Goal: Task Accomplishment & Management: Manage account settings

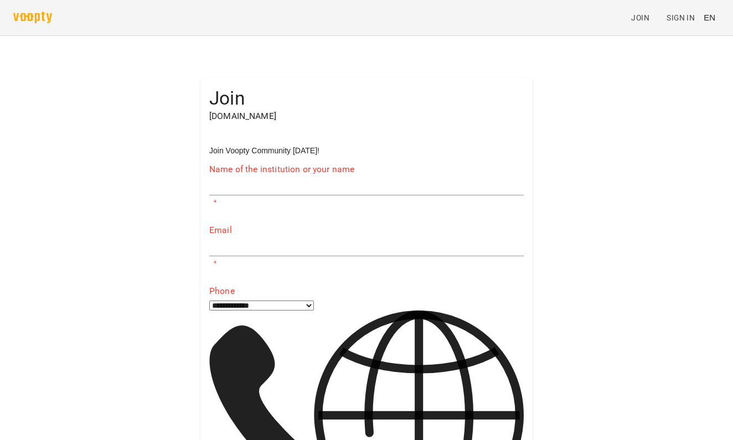
click at [708, 18] on span "EN" at bounding box center [710, 18] width 12 height 12
click at [686, 57] on div "Українська" at bounding box center [688, 63] width 56 height 20
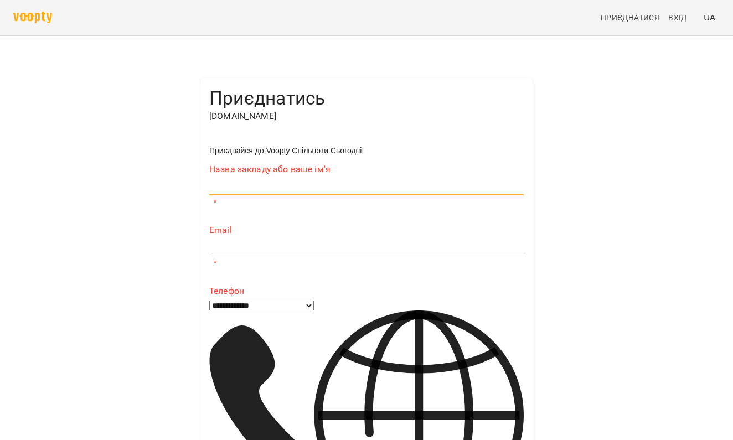
type input "*"
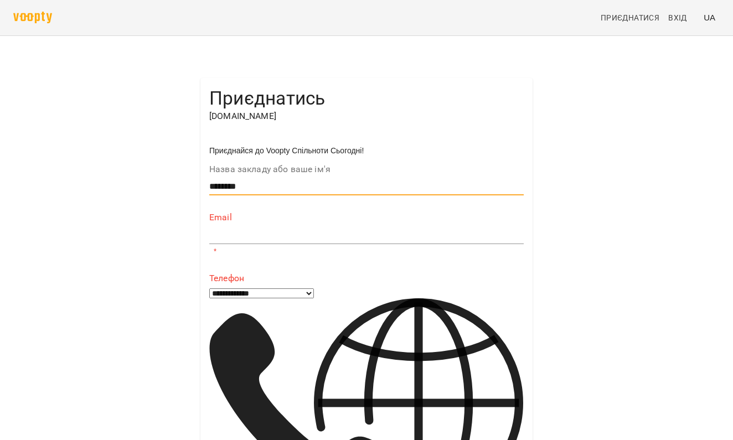
type input "********"
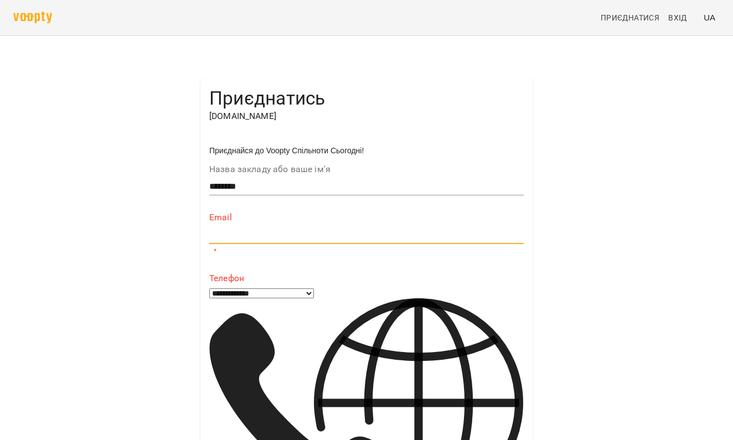
type input "*"
paste input "**********"
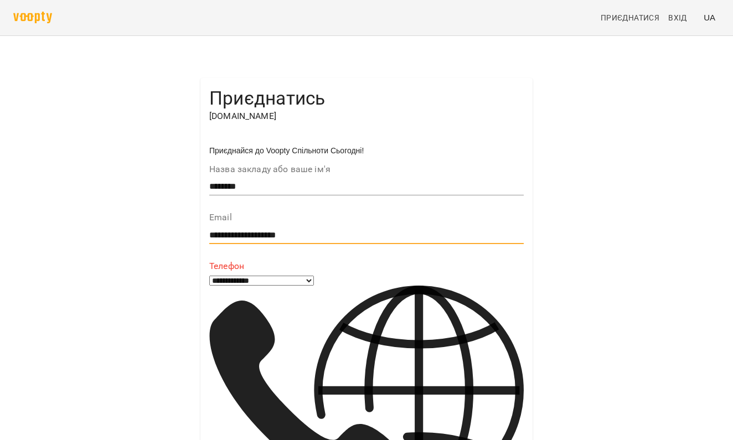
type input "**********"
type input "***"
select select "**"
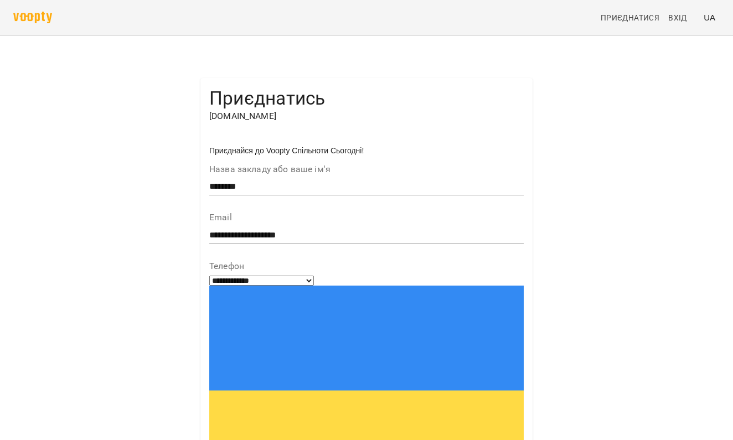
scroll to position [106, 0]
type input "**********"
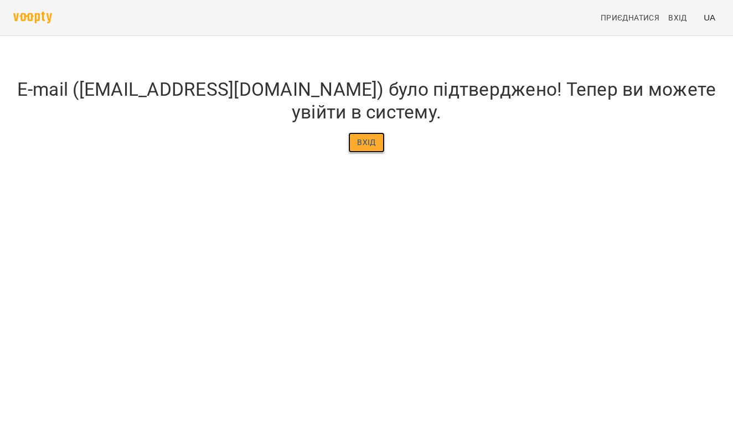
click at [359, 149] on span "Вхід" at bounding box center [366, 142] width 19 height 13
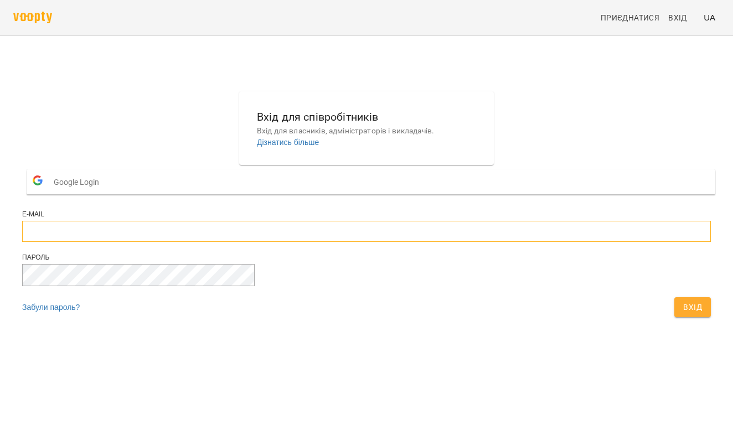
paste input "**********"
type input "**********"
click at [674, 317] on button "Вхід" at bounding box center [692, 307] width 37 height 20
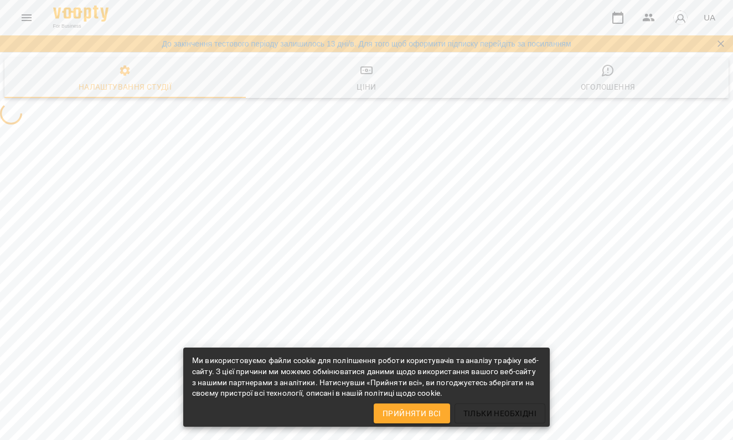
select select "**"
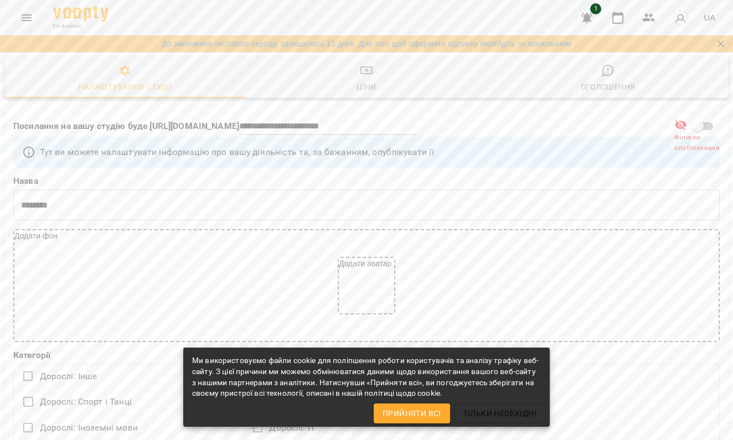
click at [427, 412] on span "Прийняти всі" at bounding box center [412, 413] width 59 height 13
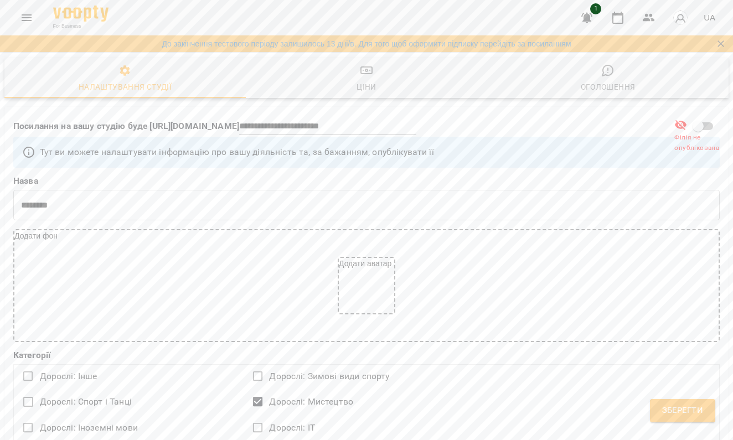
scroll to position [1720, 0]
click at [673, 404] on span "Зберегти" at bounding box center [682, 411] width 41 height 14
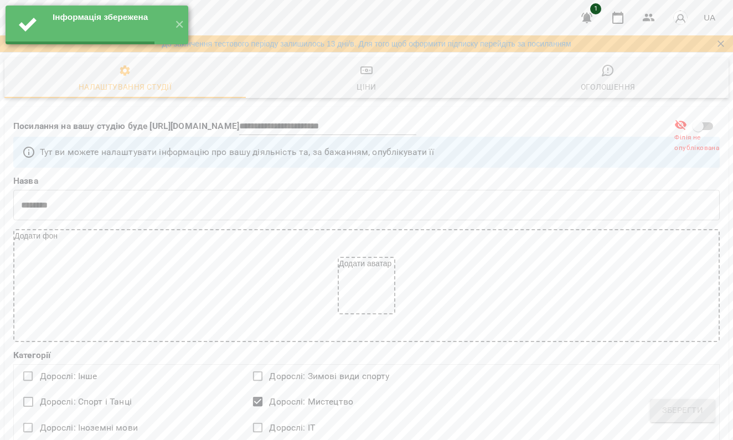
select select "**"
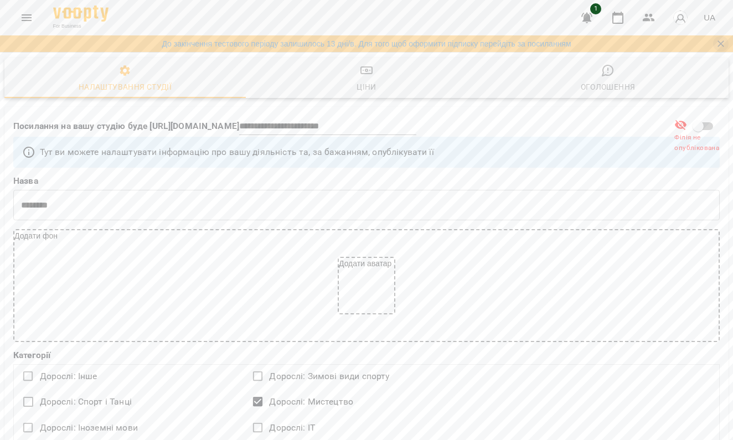
click at [722, 45] on icon "Закрити сповіщення" at bounding box center [720, 43] width 11 height 11
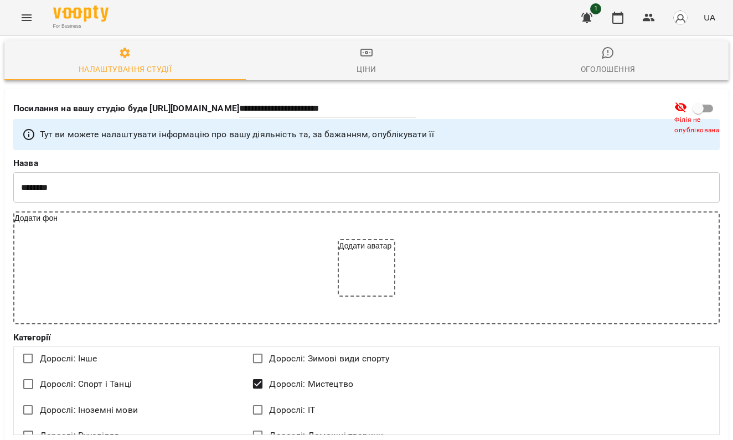
scroll to position [0, 0]
click at [644, 16] on icon "button" at bounding box center [648, 17] width 13 height 13
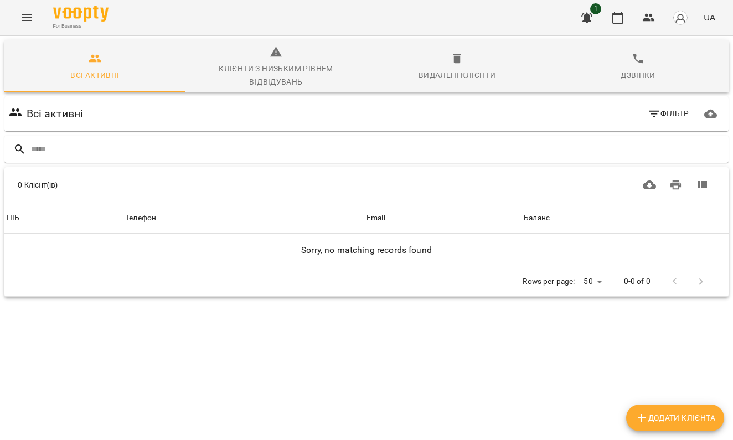
click at [593, 17] on icon "button" at bounding box center [586, 17] width 13 height 13
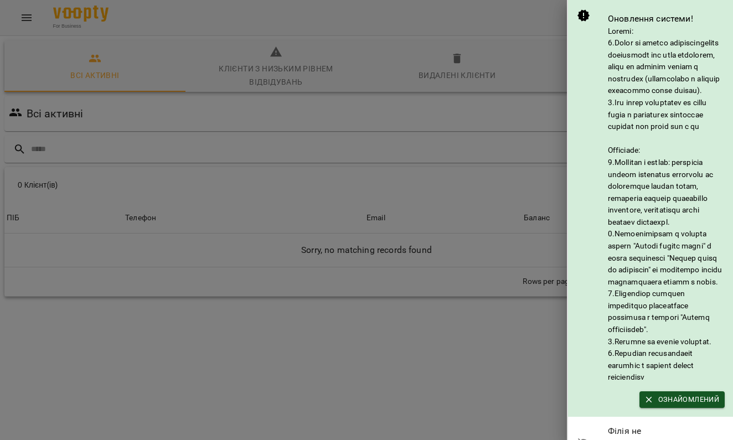
click at [506, 105] on div at bounding box center [366, 220] width 733 height 440
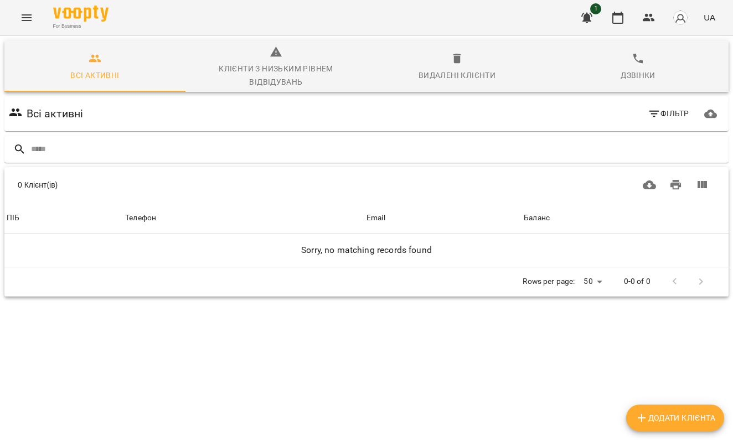
click at [686, 415] on span "Додати клієнта" at bounding box center [675, 417] width 80 height 13
select select "**"
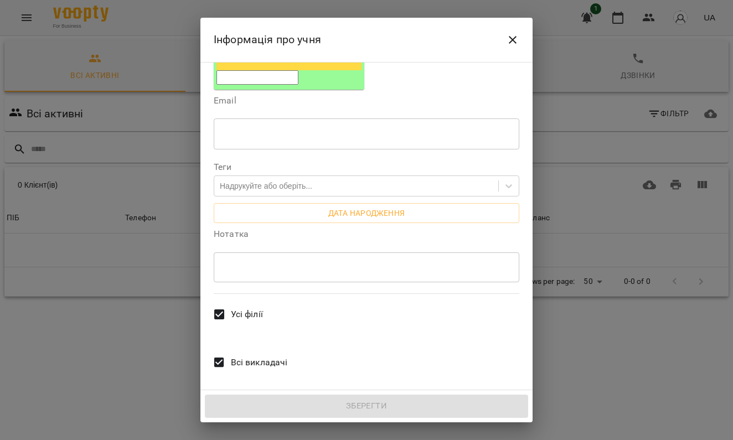
scroll to position [231, 0]
click at [512, 45] on icon "Close" at bounding box center [512, 39] width 13 height 13
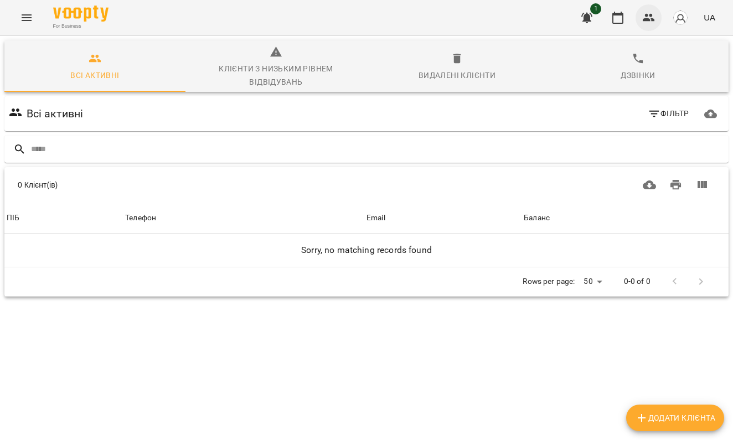
click at [647, 20] on icon "button" at bounding box center [649, 18] width 12 height 8
click at [622, 20] on icon "button" at bounding box center [617, 17] width 13 height 13
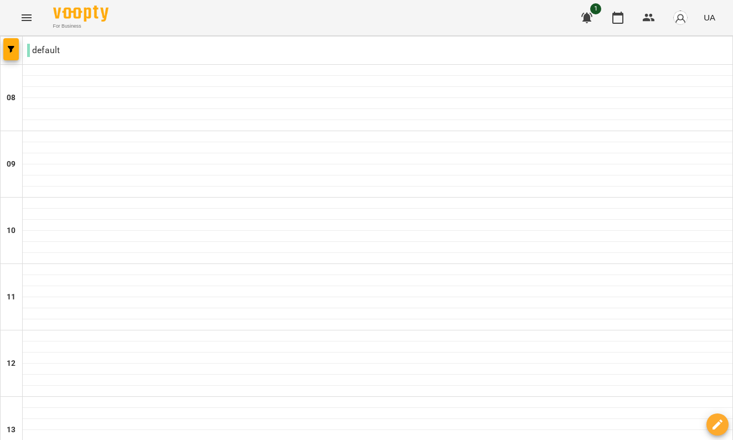
click at [682, 18] on img "button" at bounding box center [681, 18] width 16 height 16
click at [650, 22] on div at bounding box center [366, 220] width 733 height 440
click at [649, 19] on icon "button" at bounding box center [649, 18] width 12 height 8
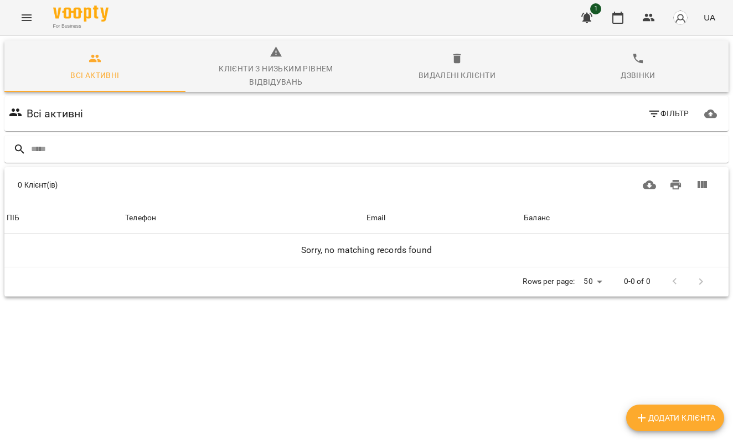
click at [29, 21] on icon "Menu" at bounding box center [26, 17] width 13 height 13
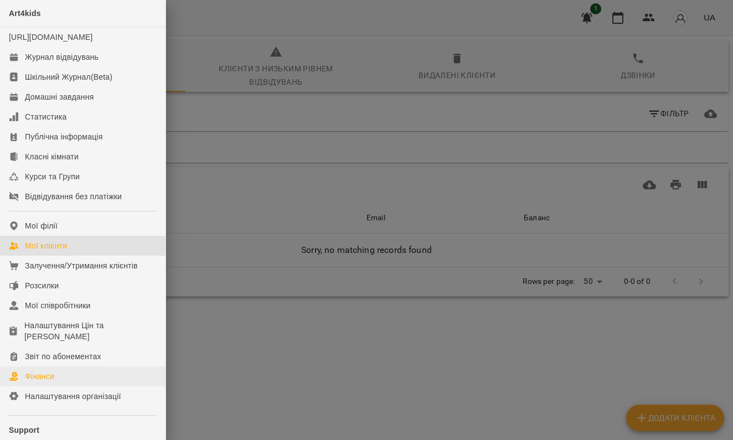
click at [66, 387] on link "Фінанси" at bounding box center [83, 377] width 166 height 20
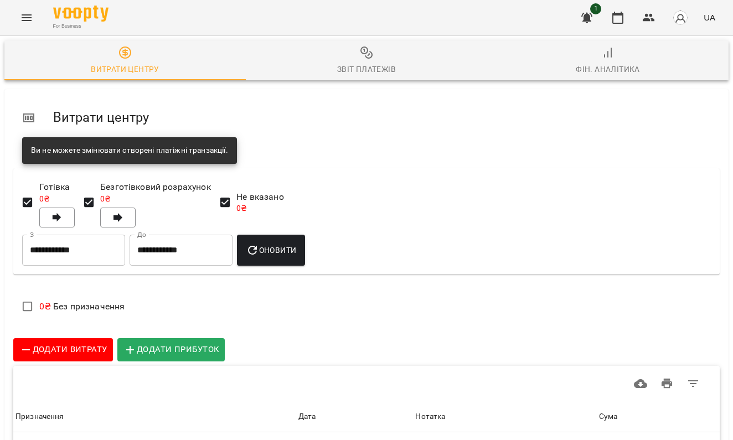
scroll to position [39, 0]
click at [99, 343] on span "Додати витрату" at bounding box center [62, 350] width 87 height 14
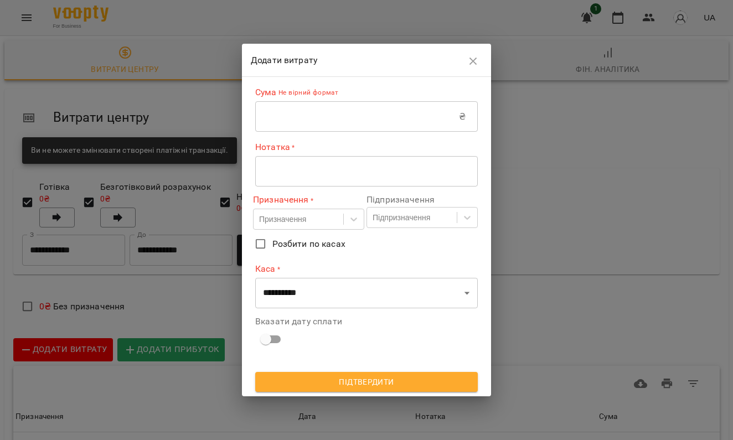
click at [446, 120] on input "text" at bounding box center [357, 116] width 204 height 31
click at [371, 172] on textarea at bounding box center [366, 171] width 207 height 10
click at [265, 114] on input "****" at bounding box center [357, 116] width 204 height 31
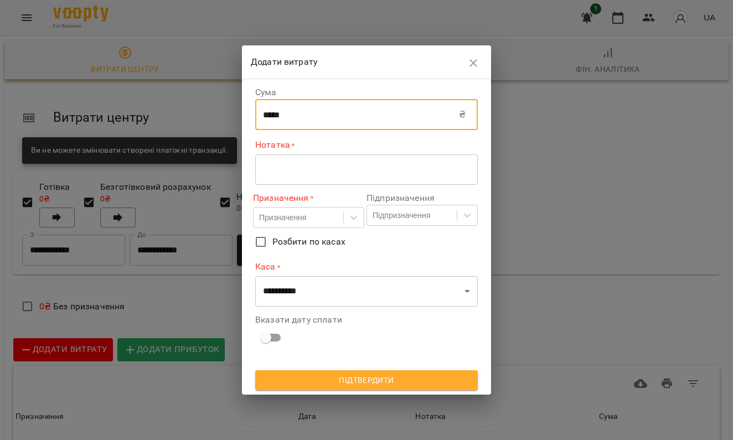
type input "*****"
click at [267, 165] on textarea at bounding box center [366, 169] width 207 height 10
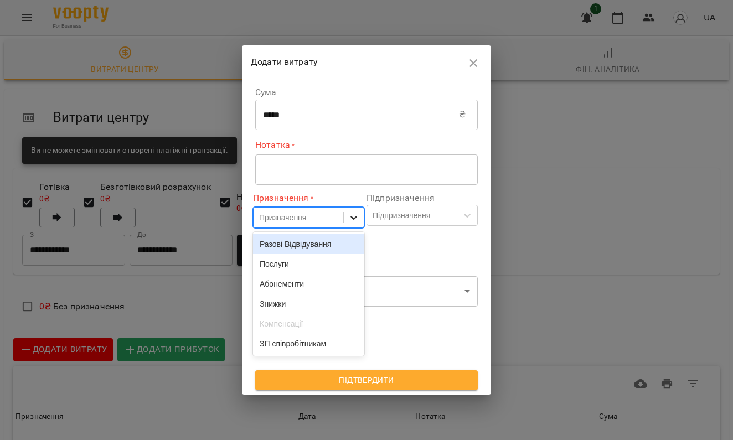
click at [350, 223] on div at bounding box center [354, 218] width 20 height 20
click at [419, 250] on label "Розбити по касах" at bounding box center [359, 241] width 220 height 23
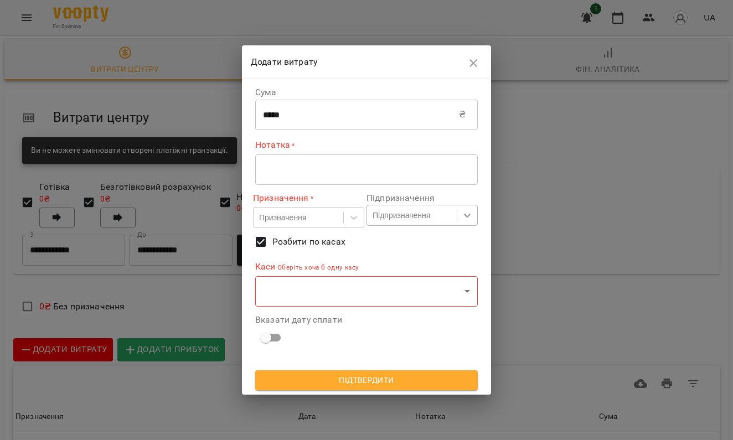
click at [466, 217] on icon at bounding box center [467, 215] width 11 height 11
click at [432, 249] on div "No options" at bounding box center [422, 243] width 111 height 20
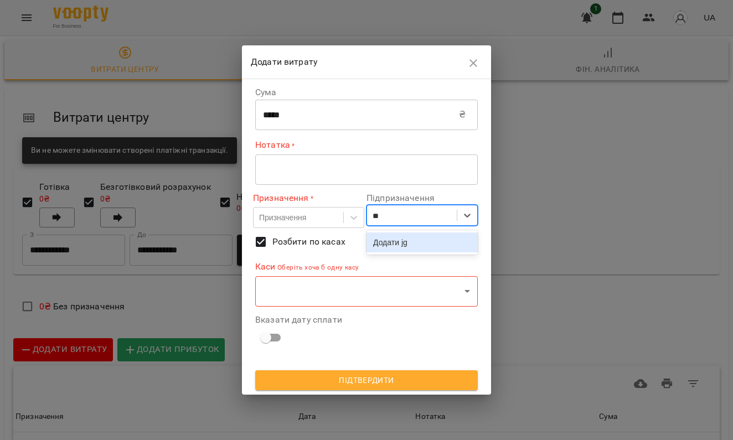
type input "*"
click at [336, 259] on div "Сума ***** ₴ ​ Нотатка * * ​ Призначення * Призначення Підпризначення 0 results…" at bounding box center [366, 218] width 223 height 269
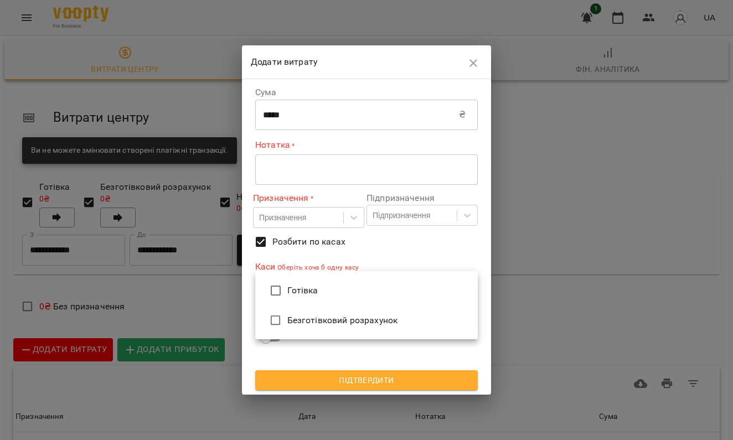
click at [328, 297] on body "**********" at bounding box center [366, 256] width 733 height 512
click at [473, 63] on div at bounding box center [366, 220] width 733 height 440
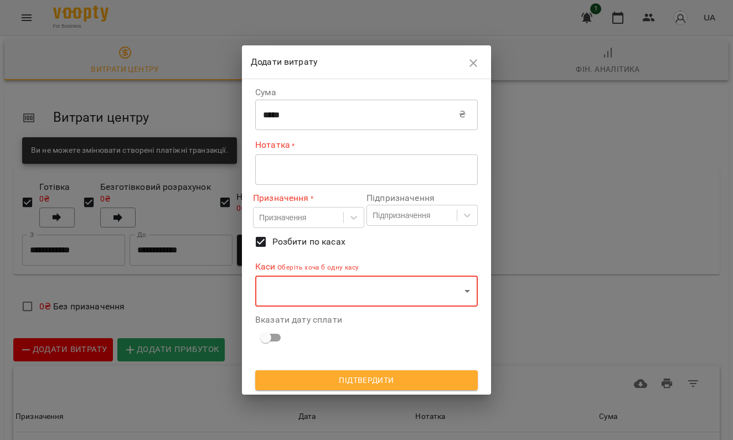
click at [475, 65] on icon "button" at bounding box center [473, 62] width 13 height 13
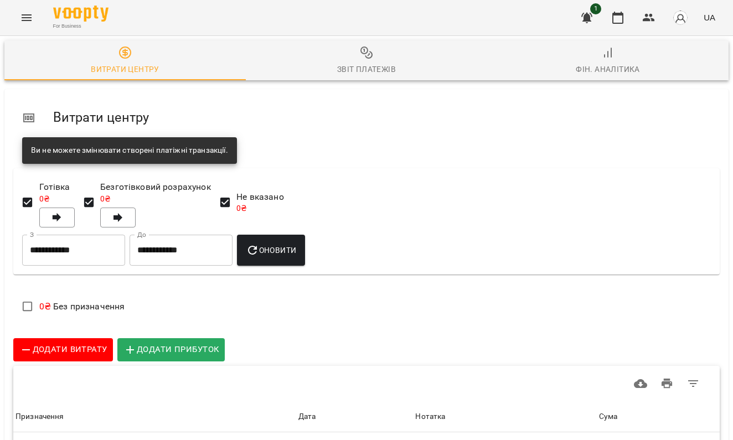
click at [24, 16] on icon "Menu" at bounding box center [26, 17] width 13 height 13
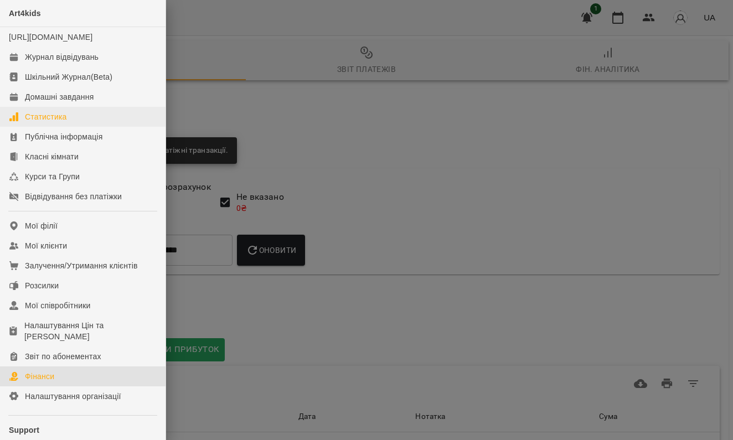
click at [85, 127] on link "Статистика" at bounding box center [83, 117] width 166 height 20
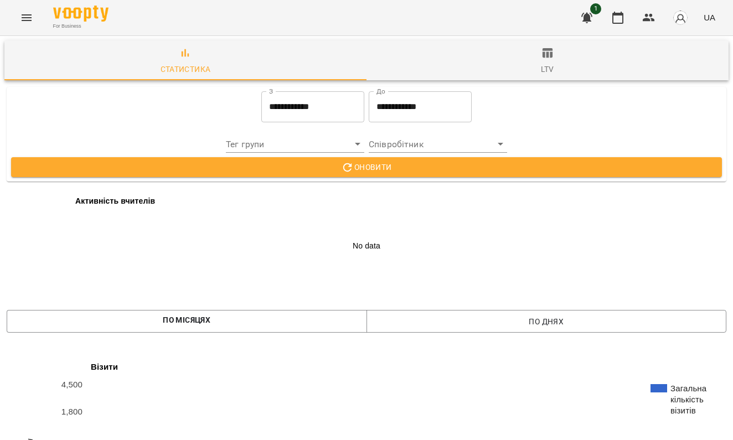
click at [27, 13] on icon "Menu" at bounding box center [26, 17] width 13 height 13
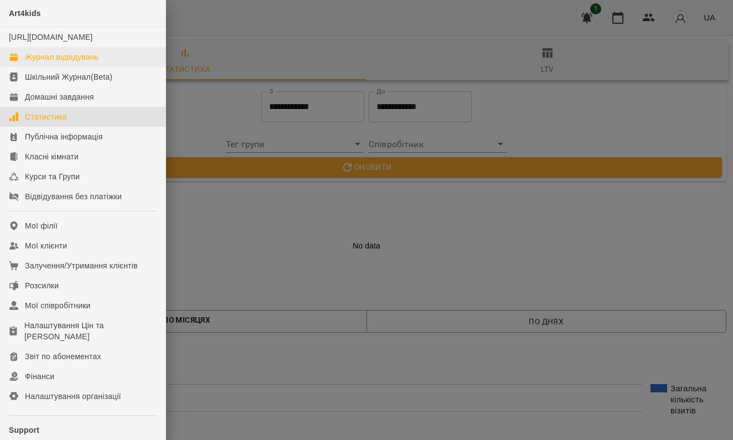
click at [37, 63] on div "Журнал відвідувань" at bounding box center [62, 56] width 74 height 11
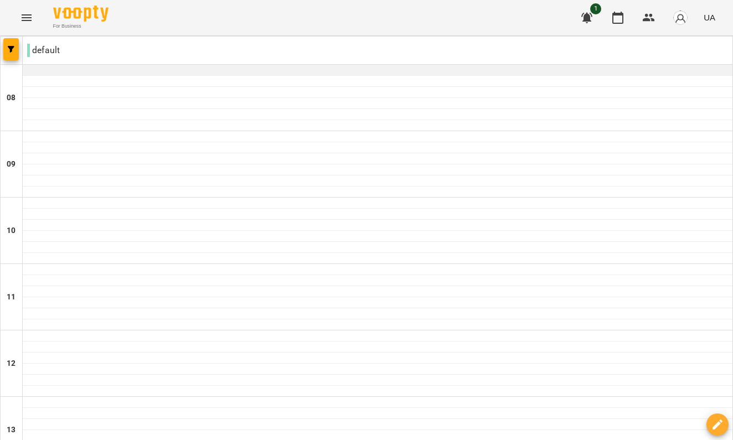
click at [112, 70] on div at bounding box center [378, 70] width 710 height 11
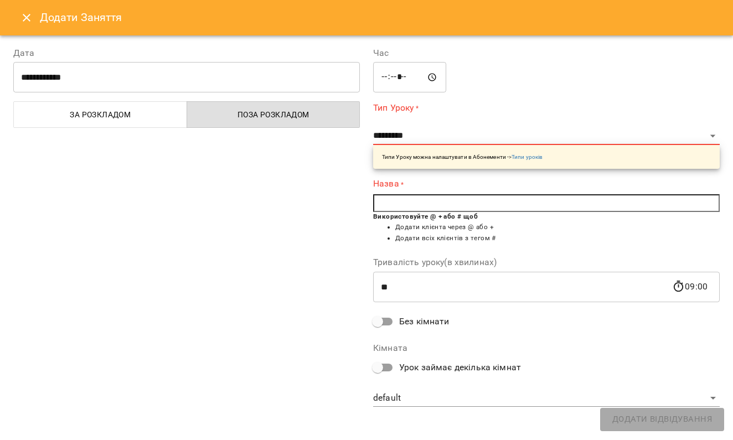
click at [24, 16] on icon "Close" at bounding box center [26, 17] width 13 height 13
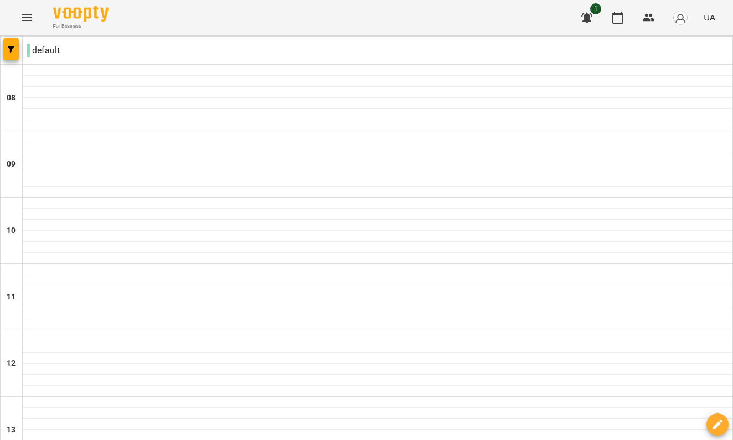
click at [703, 18] on button "UA" at bounding box center [709, 17] width 20 height 20
click at [213, 164] on div at bounding box center [366, 220] width 733 height 440
click at [20, 17] on icon "Menu" at bounding box center [26, 17] width 13 height 13
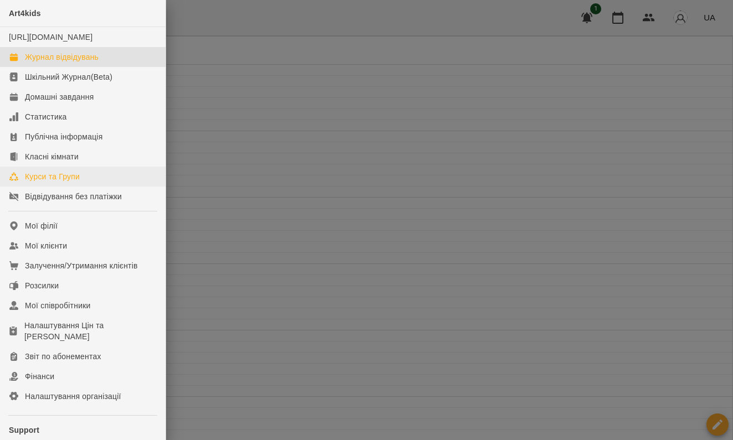
click at [39, 182] on div "Курси та Групи" at bounding box center [52, 176] width 55 height 11
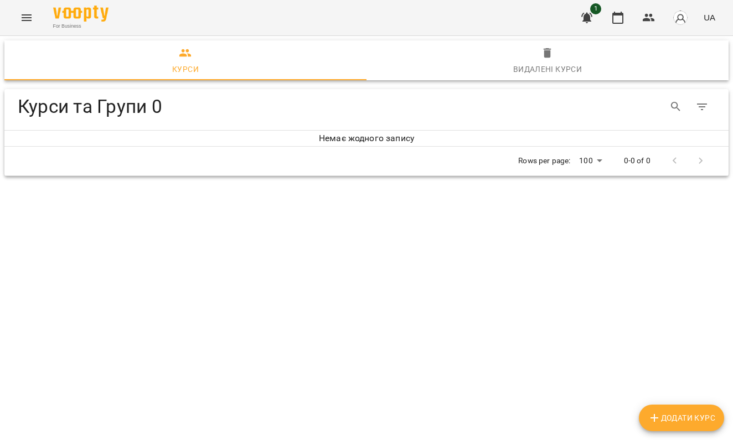
click at [25, 19] on icon "Menu" at bounding box center [26, 17] width 13 height 13
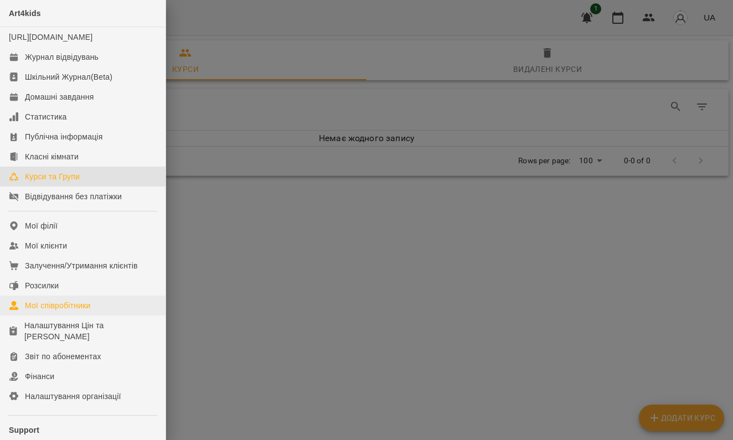
click at [53, 316] on link "Мої співробітники" at bounding box center [83, 306] width 166 height 20
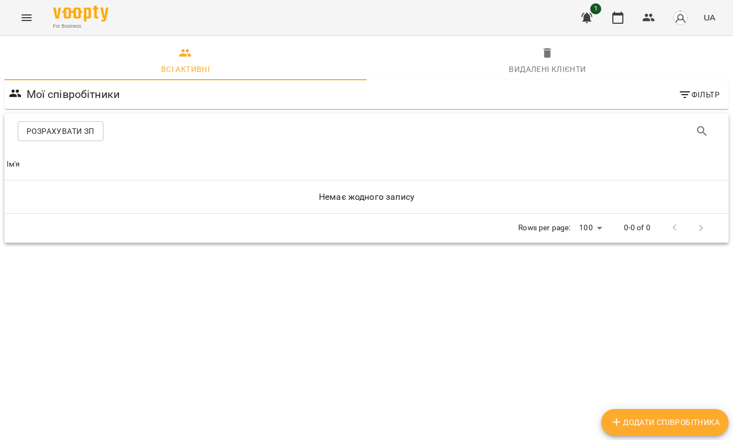
click at [28, 21] on icon "Menu" at bounding box center [26, 17] width 13 height 13
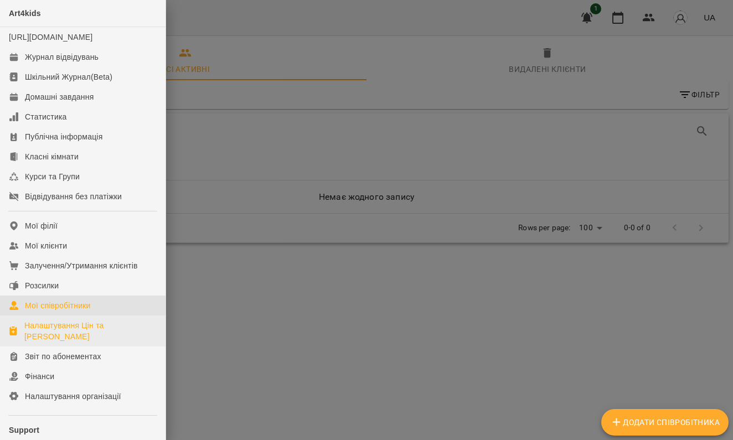
click at [94, 339] on div "Налаштування Цін та Абонементів" at bounding box center [90, 331] width 132 height 22
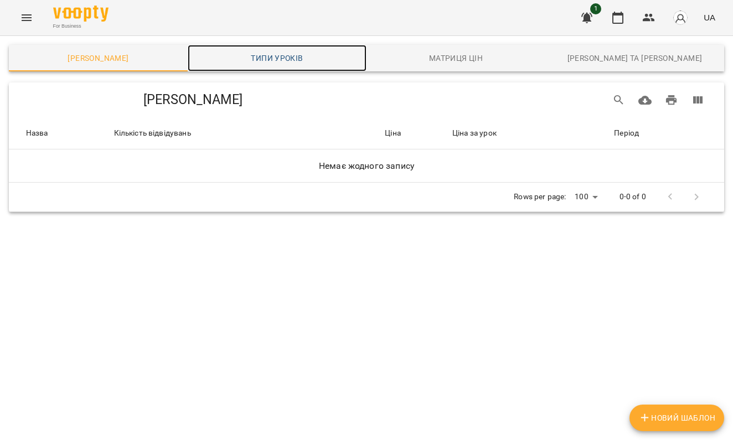
click at [283, 63] on span "Типи уроків" at bounding box center [277, 57] width 166 height 13
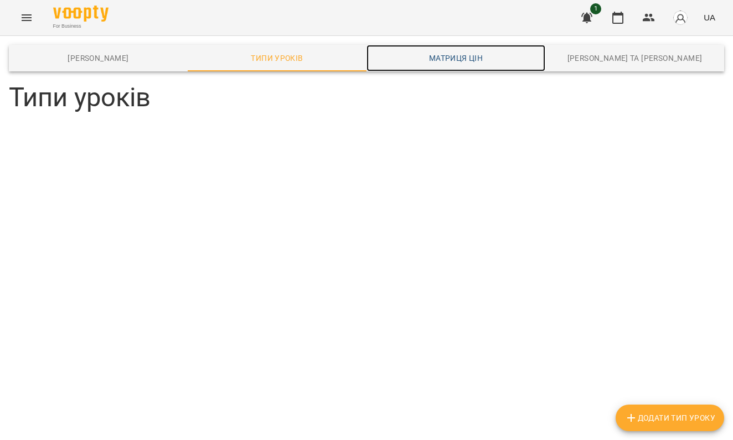
click at [441, 56] on span "Матриця цін" at bounding box center [456, 57] width 166 height 13
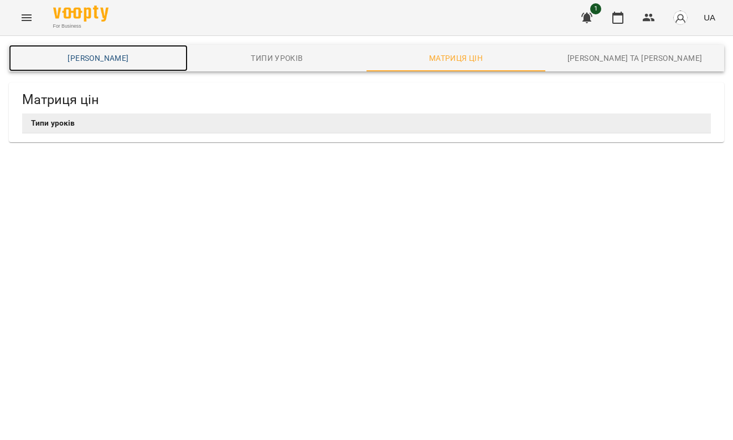
click at [112, 62] on span "Шаблони Абонементів" at bounding box center [99, 57] width 166 height 13
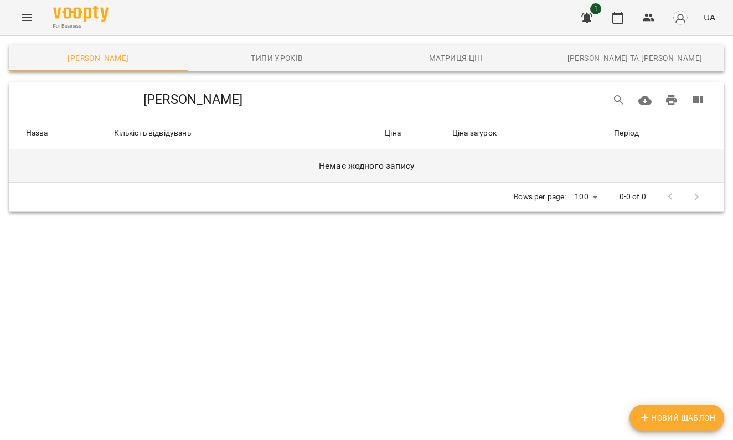
click at [109, 150] on td "Немає жодного запису" at bounding box center [366, 166] width 715 height 33
click at [378, 171] on h6 "Немає жодного запису" at bounding box center [366, 166] width 711 height 16
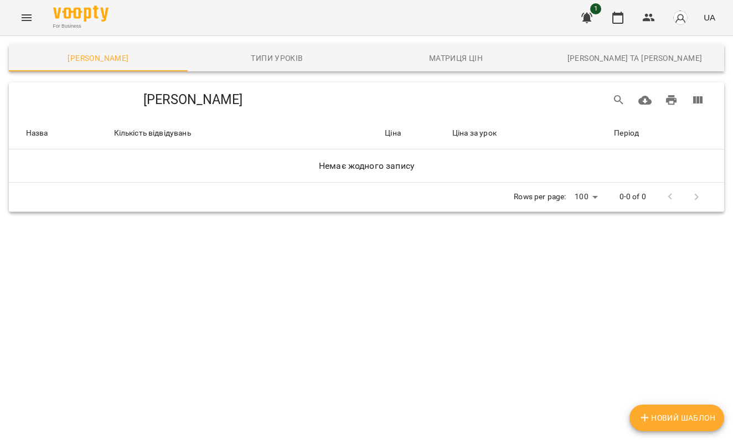
click at [25, 21] on icon "Menu" at bounding box center [26, 17] width 13 height 13
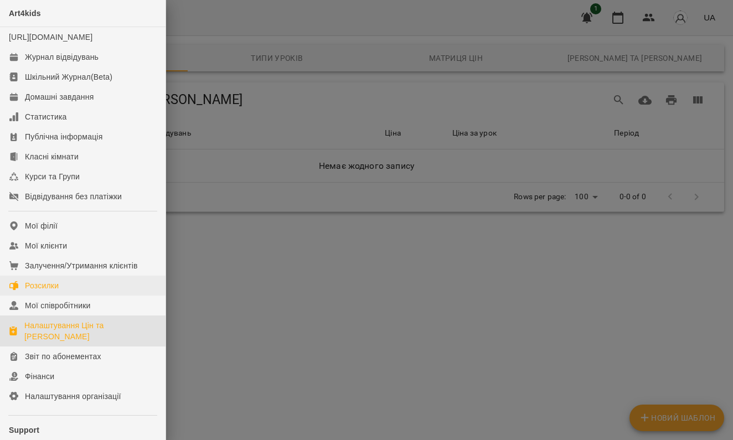
click at [58, 291] on div "Розсилки" at bounding box center [42, 285] width 34 height 11
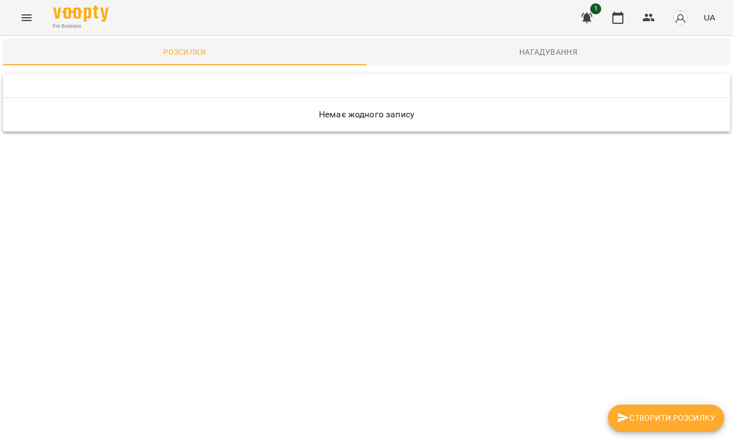
click at [552, 46] on span "Нагадування" at bounding box center [548, 51] width 351 height 13
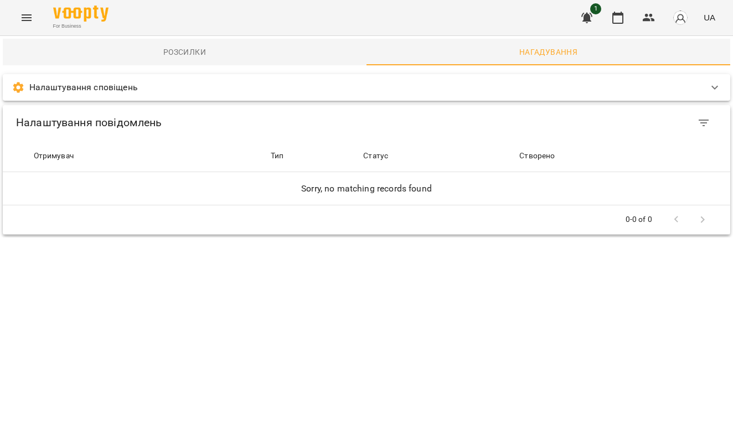
click at [254, 57] on span "Розсилки" at bounding box center [184, 51] width 351 height 13
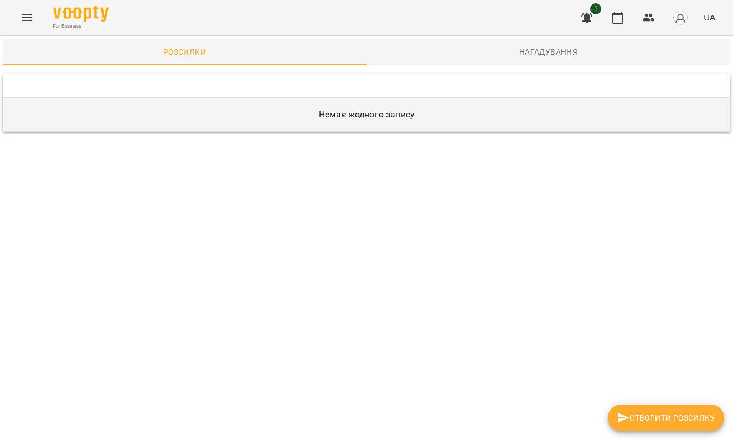
click at [321, 111] on h6 "Немає жодного запису" at bounding box center [366, 115] width 723 height 16
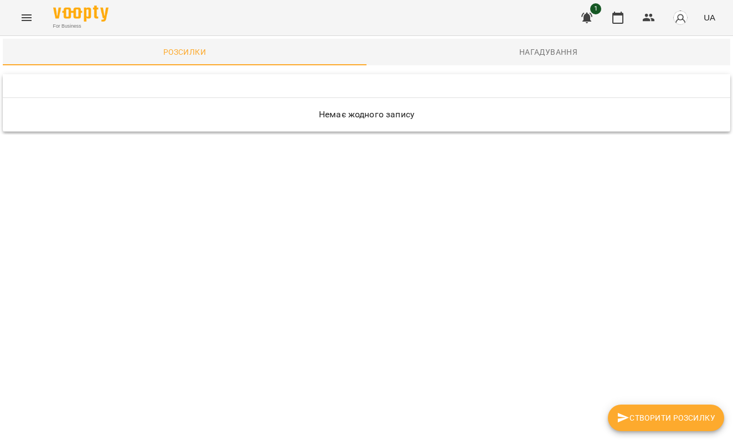
click at [637, 418] on span "Створити розсилку" at bounding box center [666, 417] width 99 height 13
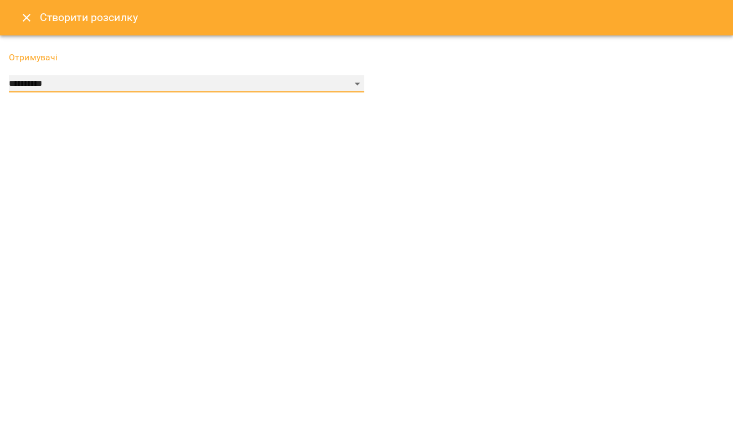
select select "******"
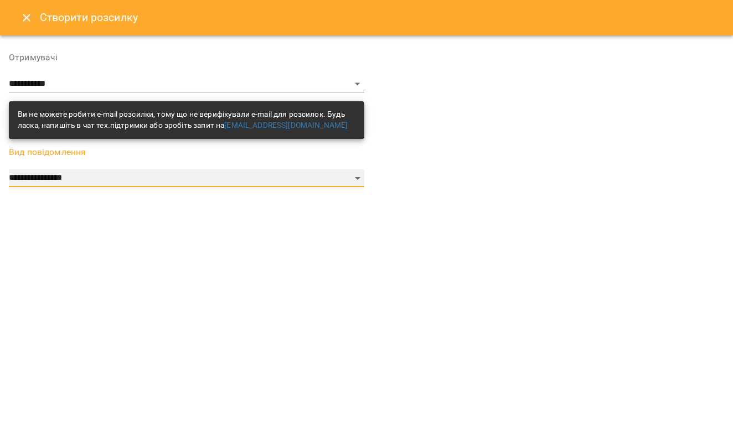
select select "*********"
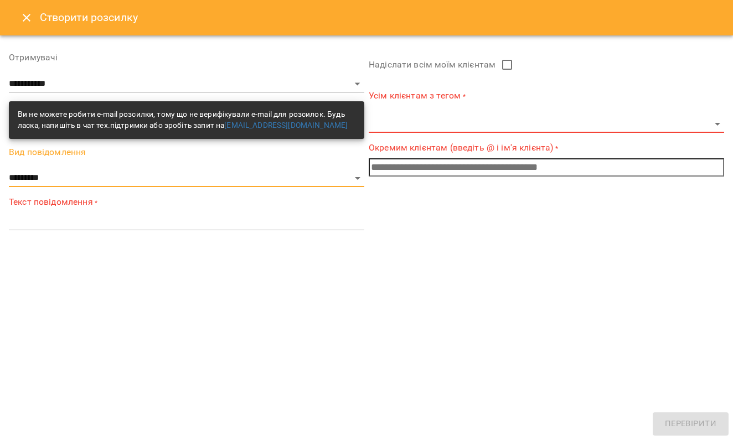
click at [23, 14] on icon "Close" at bounding box center [26, 17] width 13 height 13
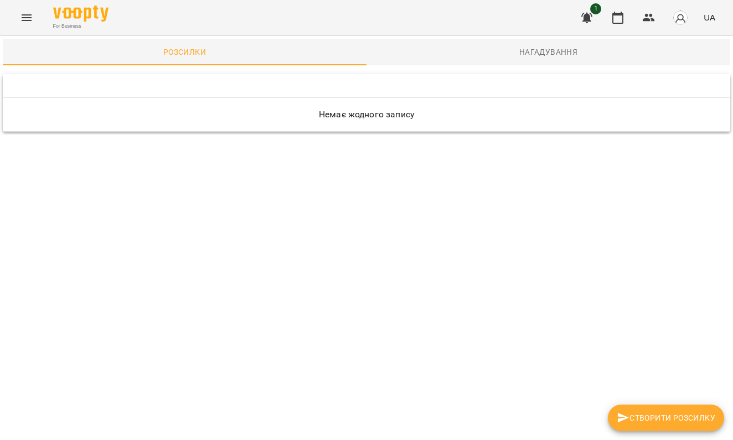
click at [24, 12] on icon "Menu" at bounding box center [26, 17] width 13 height 13
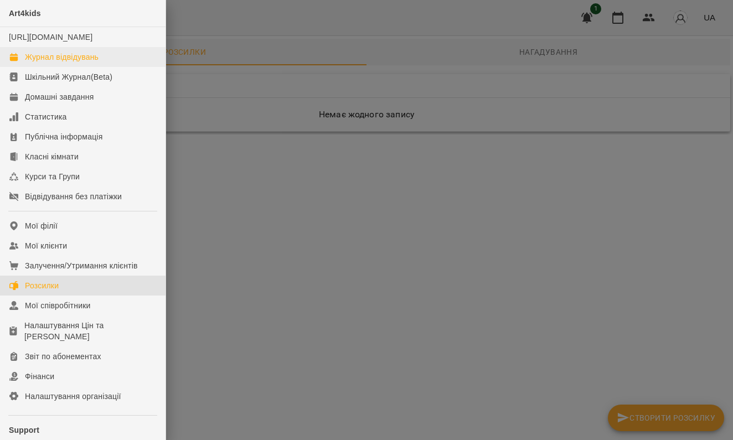
click at [93, 63] on div "Журнал відвідувань" at bounding box center [62, 56] width 74 height 11
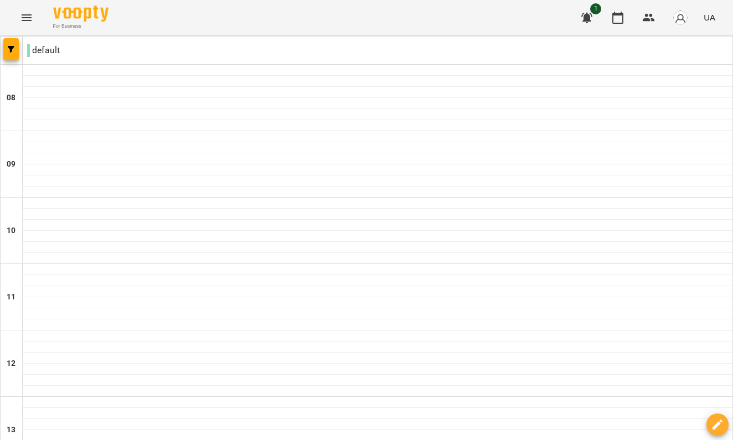
click at [589, 12] on icon "button" at bounding box center [586, 17] width 13 height 13
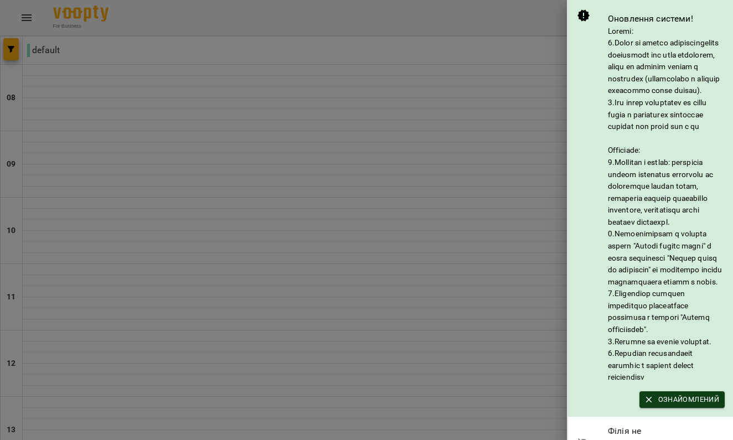
click at [647, 405] on icon "button" at bounding box center [649, 400] width 10 height 10
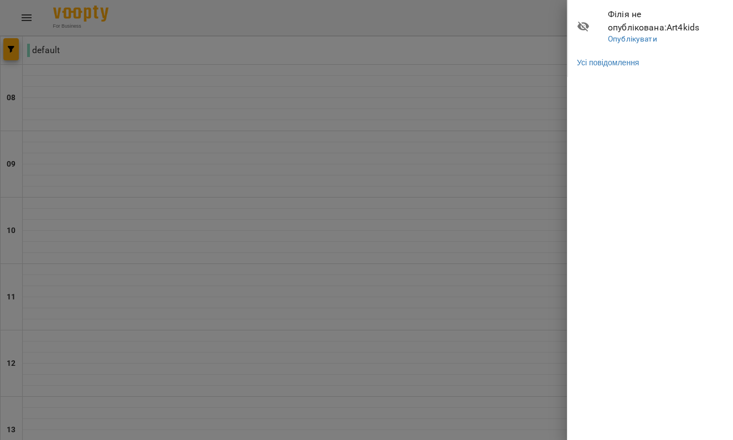
click at [559, 68] on div at bounding box center [366, 220] width 733 height 440
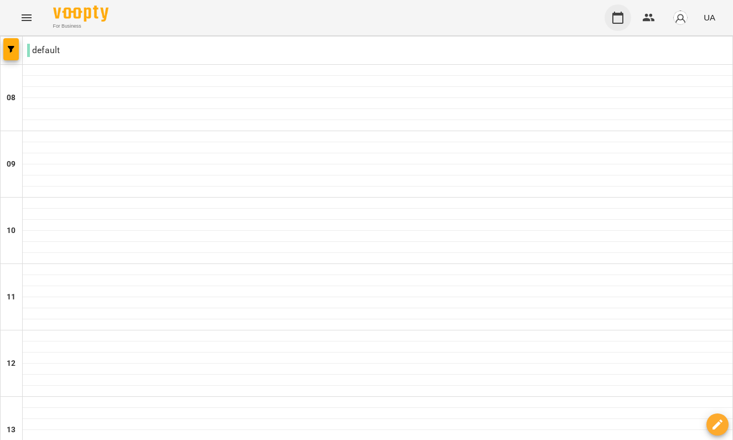
click at [620, 18] on icon "button" at bounding box center [617, 17] width 13 height 13
